Goal: Task Accomplishment & Management: Use online tool/utility

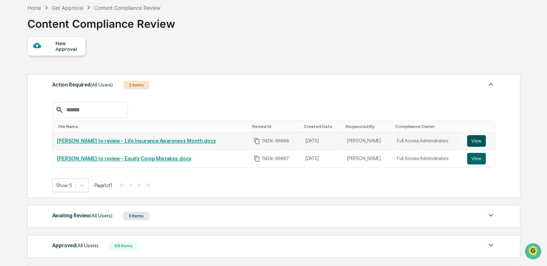
click at [480, 137] on button "View" at bounding box center [476, 141] width 19 height 12
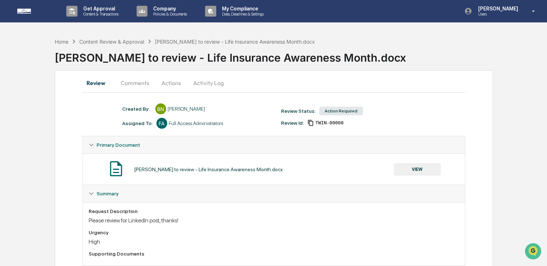
click at [416, 170] on button "VIEW" at bounding box center [416, 169] width 47 height 12
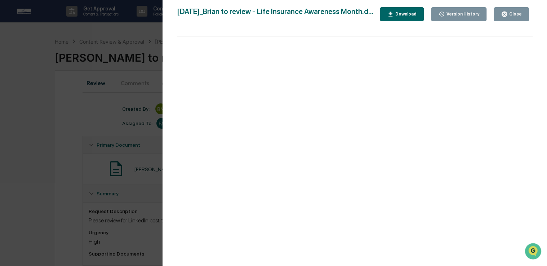
click at [412, 19] on button "Download" at bounding box center [401, 14] width 44 height 14
click at [506, 11] on icon "button" at bounding box center [503, 14] width 7 height 7
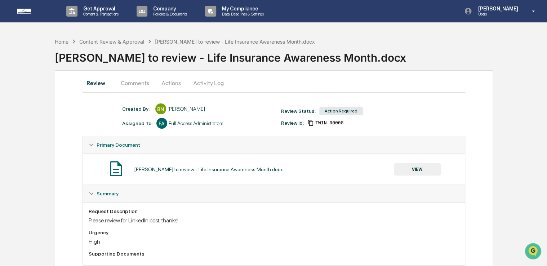
scroll to position [18, 0]
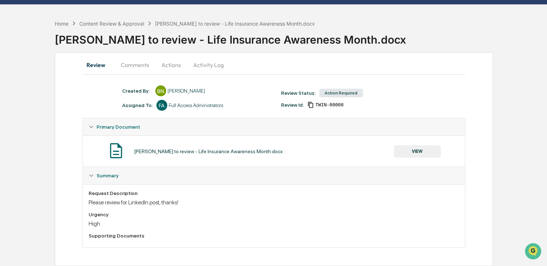
click at [161, 67] on button "Actions" at bounding box center [171, 64] width 32 height 17
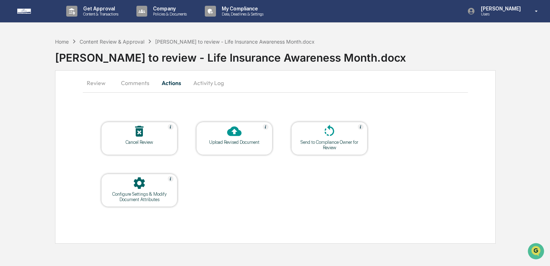
click at [252, 141] on div "Upload Revised Document" at bounding box center [234, 141] width 65 height 5
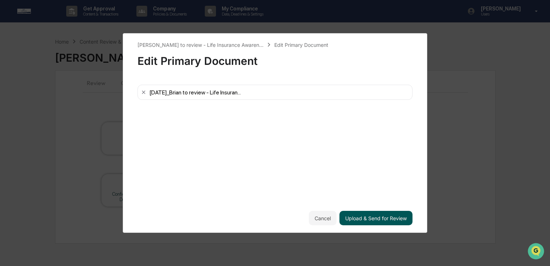
click at [387, 217] on button "Upload & Send for Review" at bounding box center [375, 218] width 73 height 14
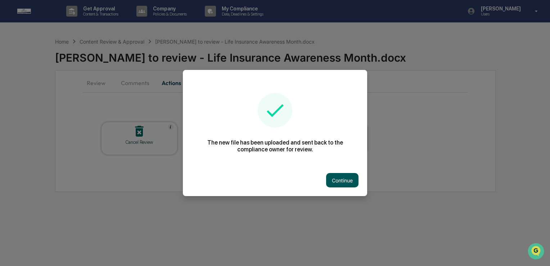
click at [333, 178] on button "Continue" at bounding box center [342, 180] width 32 height 14
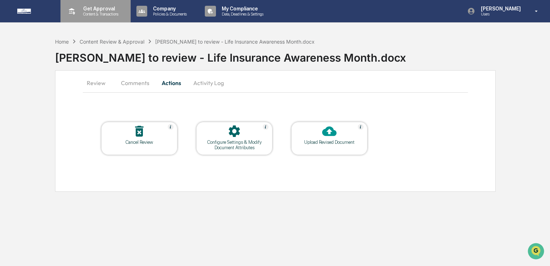
click at [89, 16] on p "Content & Transactions" at bounding box center [99, 14] width 45 height 5
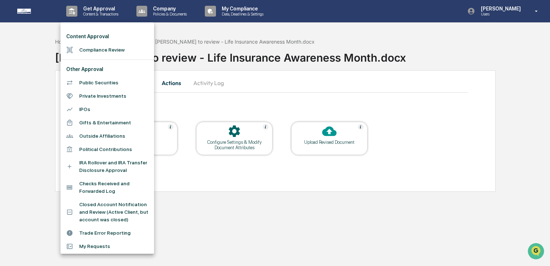
click at [88, 48] on li "Compliance Review" at bounding box center [107, 49] width 94 height 13
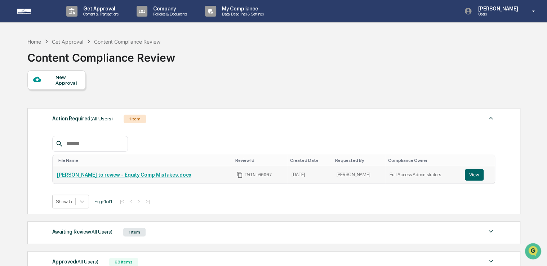
click at [108, 176] on link "[PERSON_NAME] to review - Equity Comp Mistakes.docx" at bounding box center [124, 175] width 134 height 6
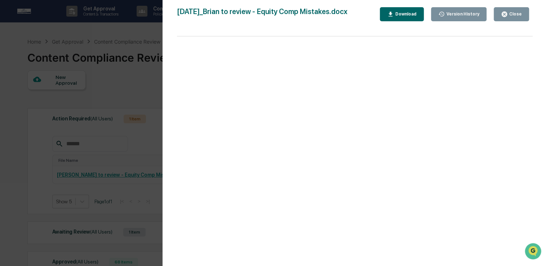
click at [521, 13] on div "Close" at bounding box center [514, 14] width 14 height 5
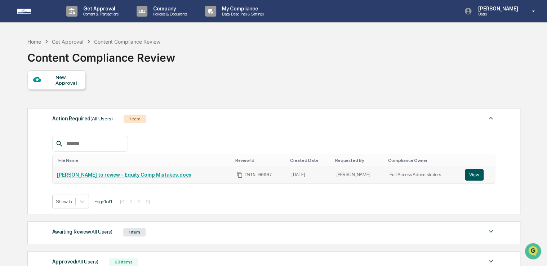
click at [464, 175] on button "View" at bounding box center [473, 175] width 19 height 12
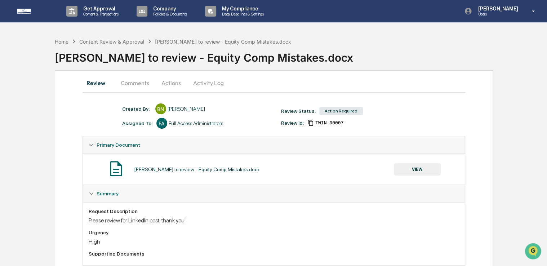
click at [420, 165] on button "VIEW" at bounding box center [416, 169] width 47 height 12
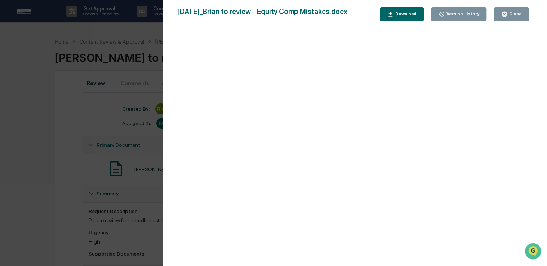
click at [393, 15] on icon "button" at bounding box center [390, 14] width 7 height 7
click at [508, 13] on div "Close" at bounding box center [514, 14] width 14 height 5
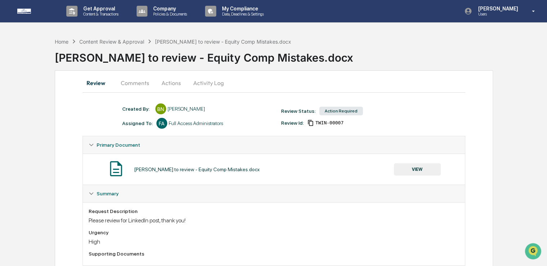
click at [177, 88] on button "Actions" at bounding box center [171, 82] width 32 height 17
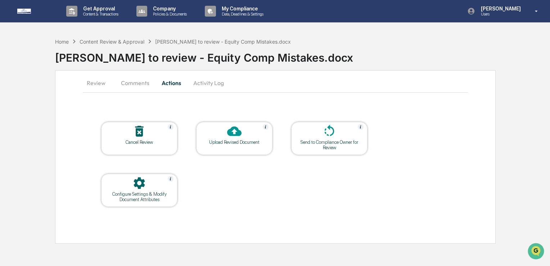
click at [251, 146] on div "Upload Revised Document" at bounding box center [234, 138] width 76 height 33
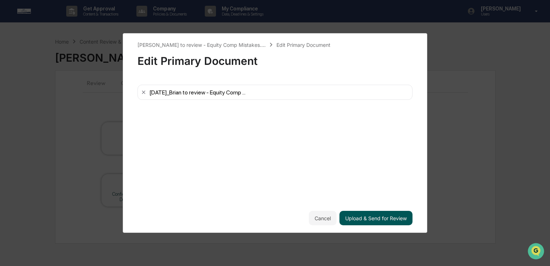
click at [362, 219] on button "Upload & Send for Review" at bounding box center [375, 218] width 73 height 14
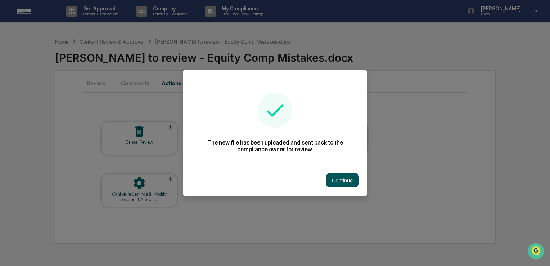
click at [341, 183] on button "Continue" at bounding box center [342, 180] width 32 height 14
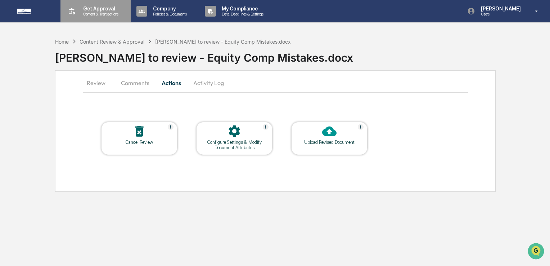
click at [85, 10] on p "Get Approval" at bounding box center [99, 9] width 45 height 6
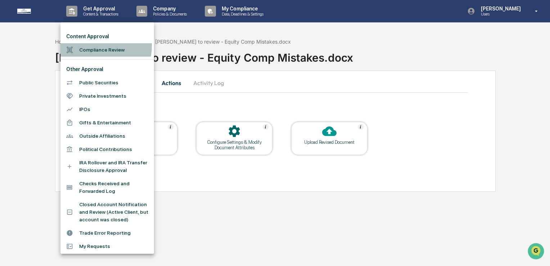
click at [84, 45] on li "Compliance Review" at bounding box center [107, 49] width 94 height 13
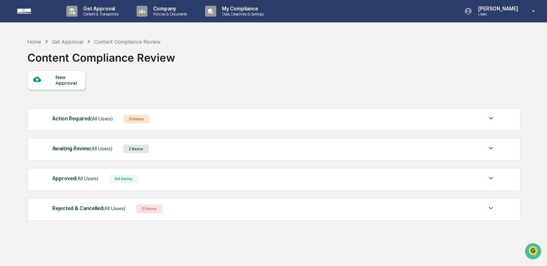
click at [177, 233] on div "Home Get Approval Content Compliance Review Content Compliance Review New Appro…" at bounding box center [273, 167] width 513 height 266
